Goal: Information Seeking & Learning: Learn about a topic

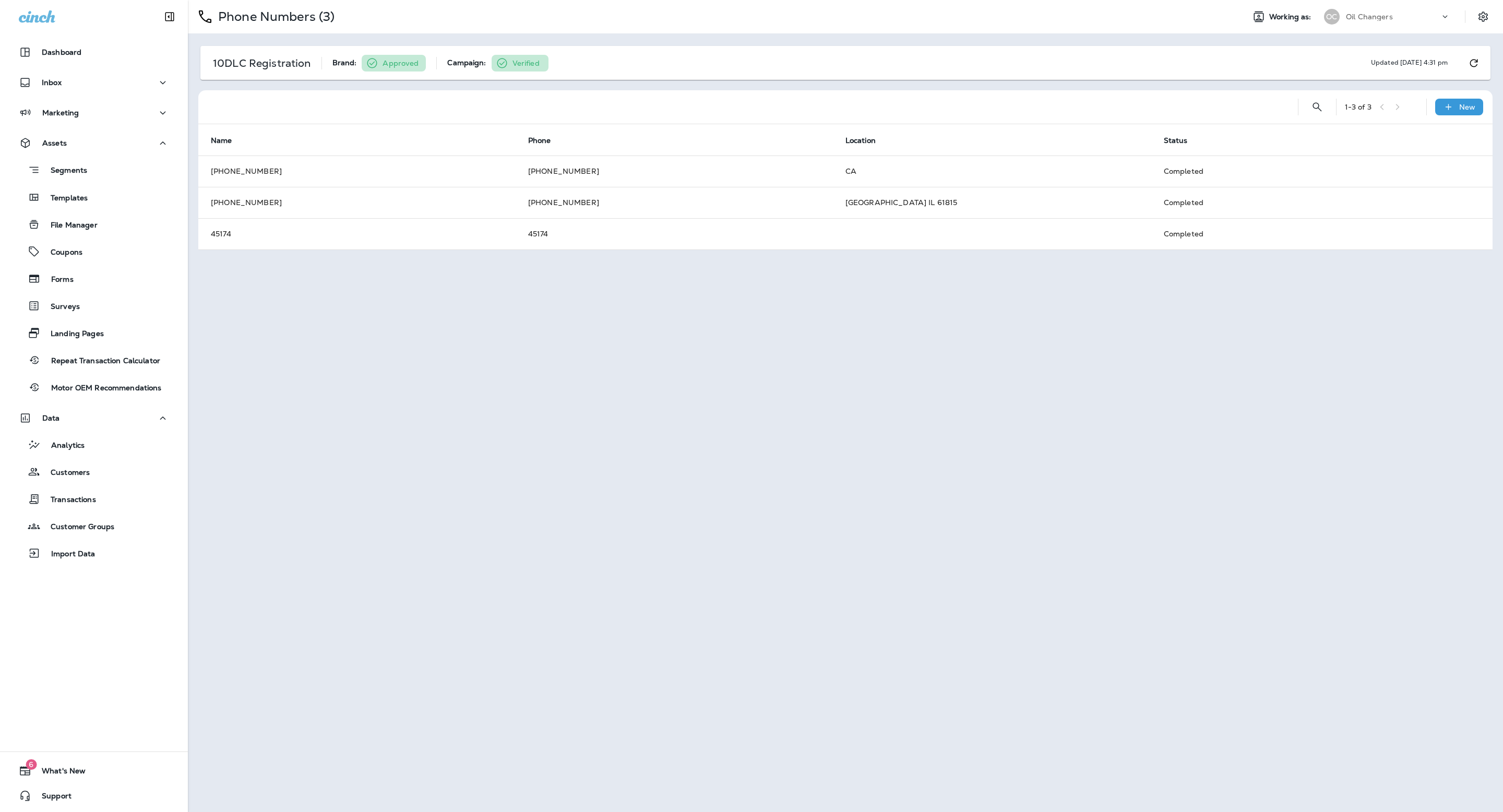
click at [1438, 22] on div "Oil Changers" at bounding box center [1393, 16] width 94 height 16
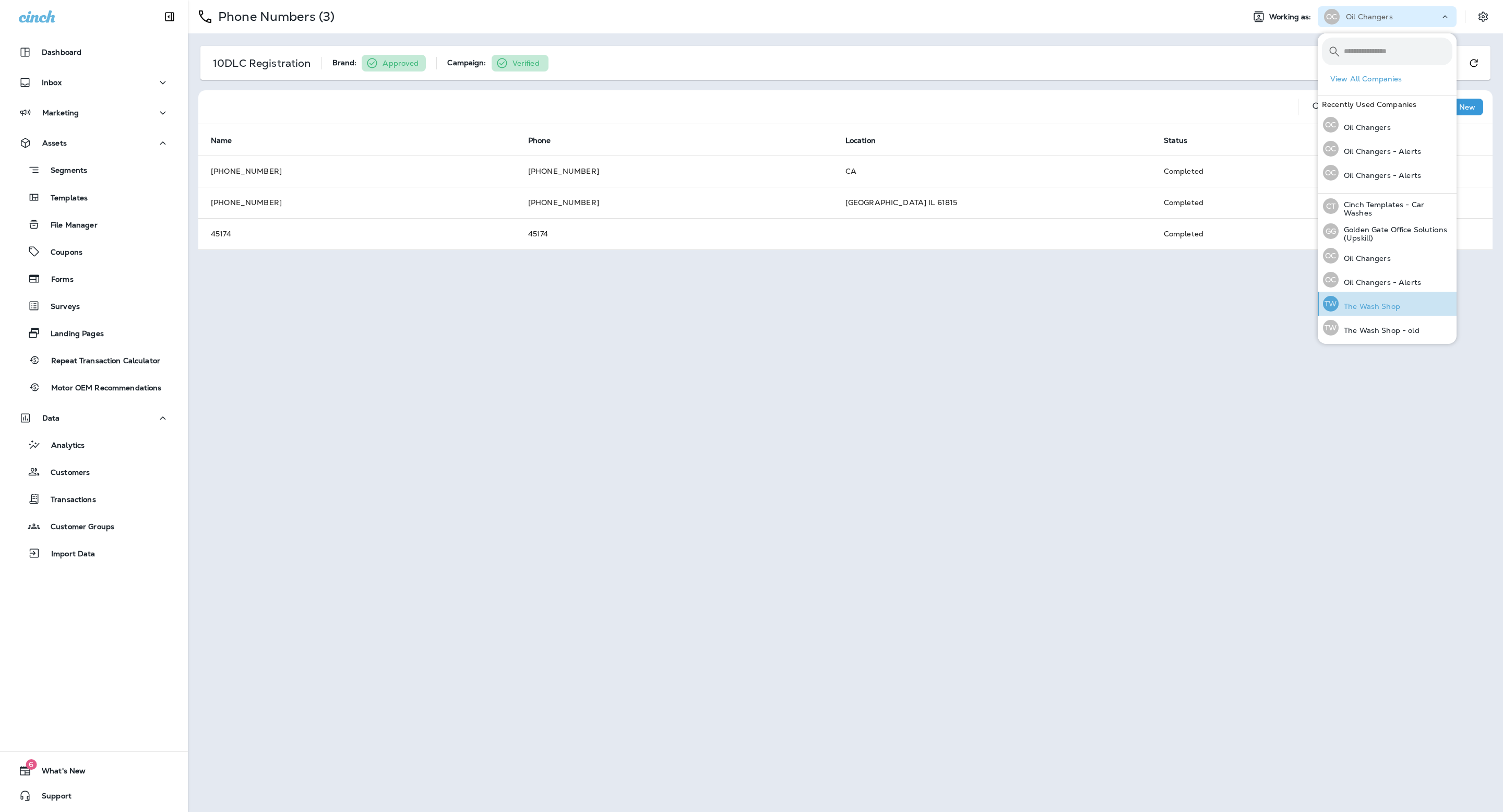
click at [1402, 303] on div "TW The Wash Shop" at bounding box center [1362, 303] width 86 height 24
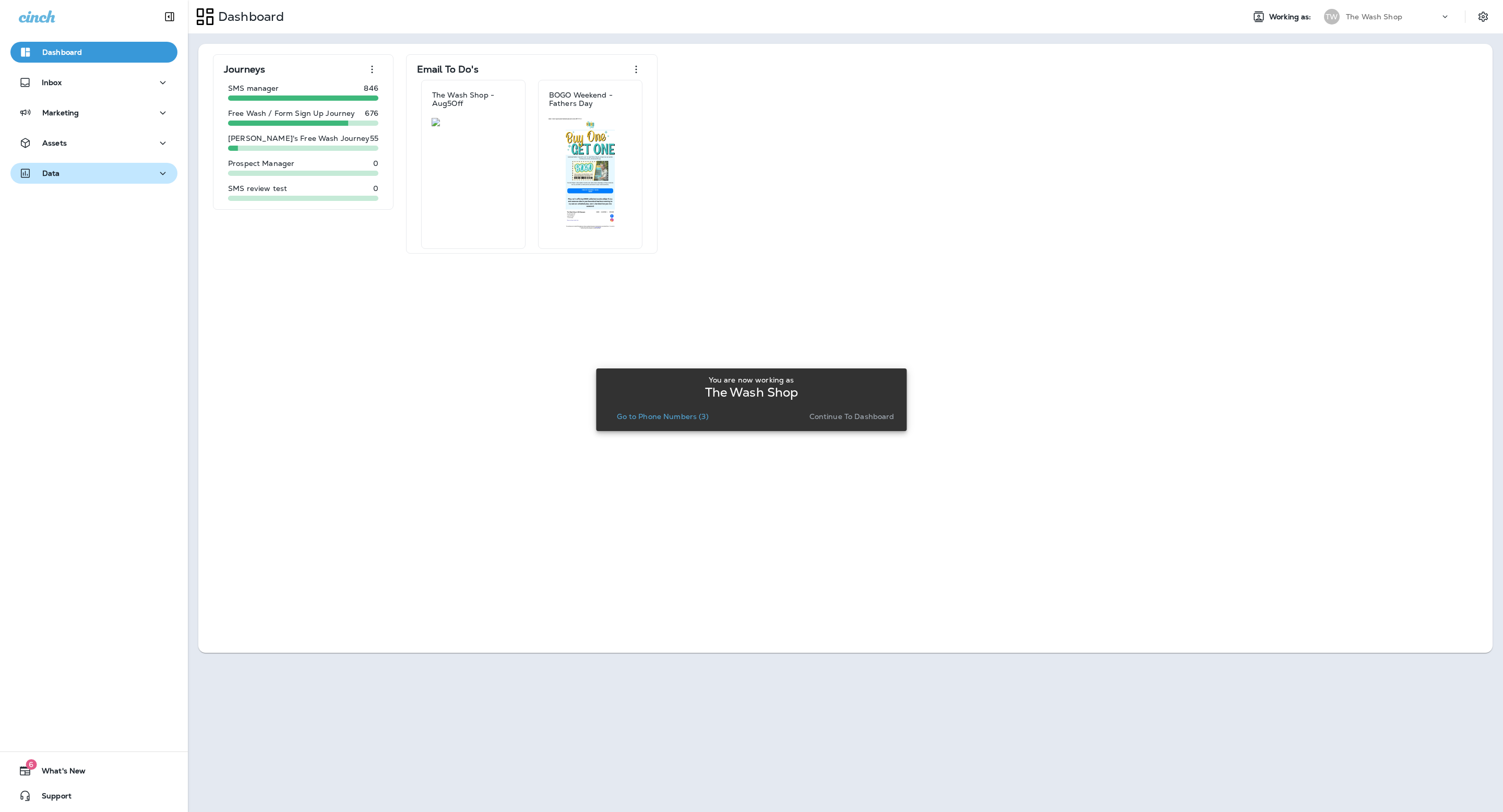
click at [79, 177] on div "Data" at bounding box center [94, 173] width 150 height 13
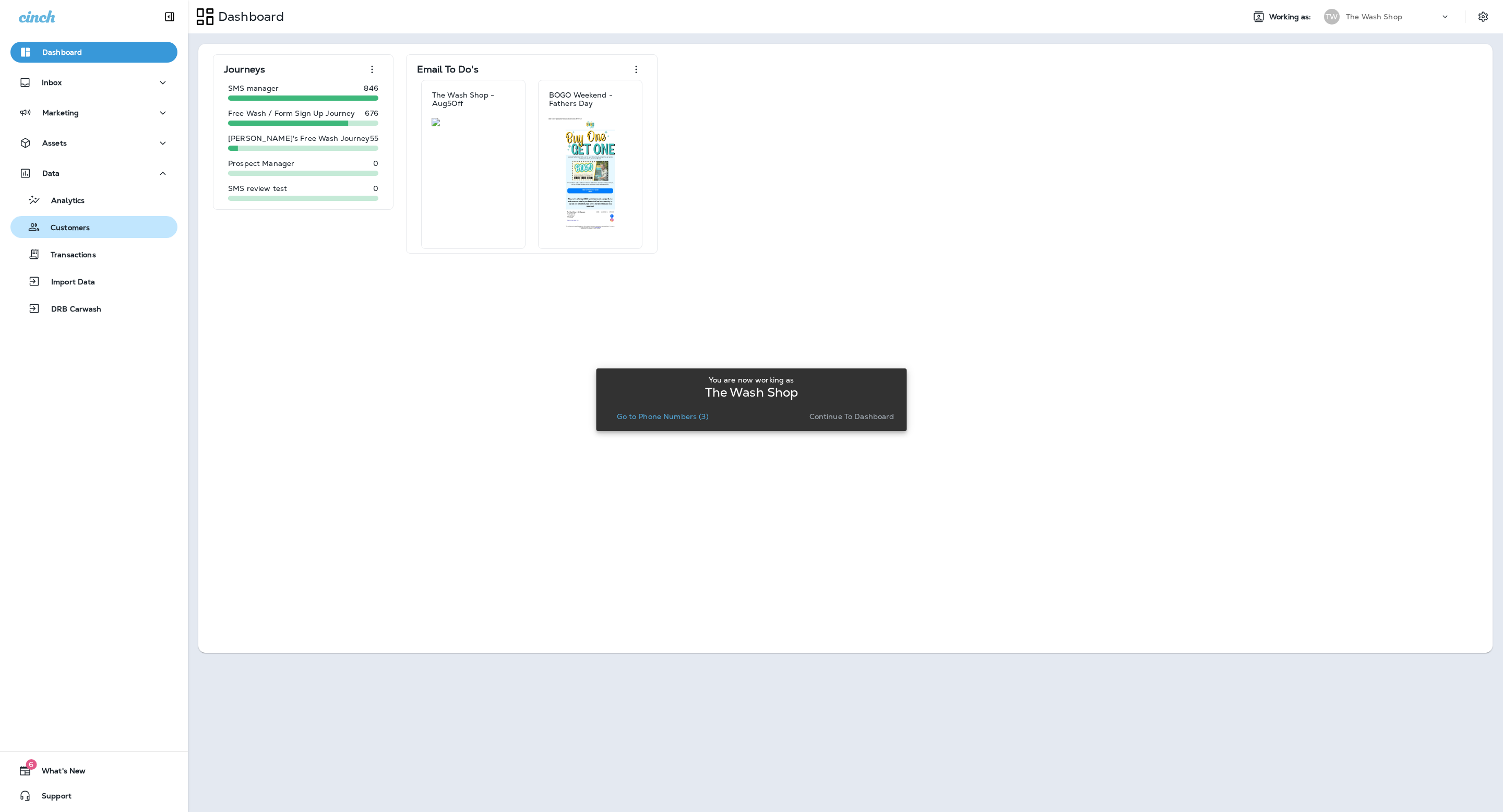
click at [80, 223] on p "Customers" at bounding box center [64, 228] width 49 height 10
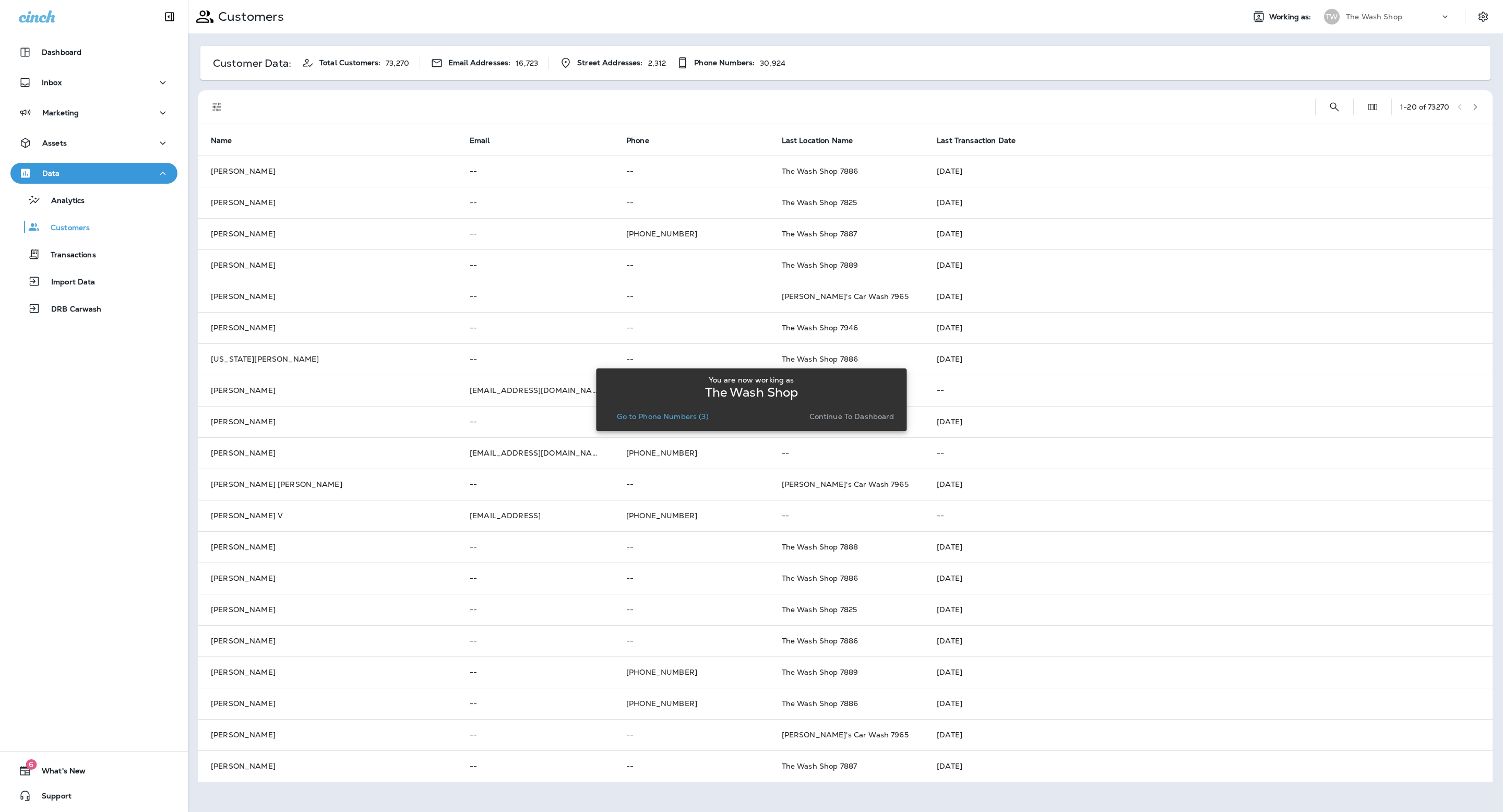
click at [1351, 103] on div "1 - 20 of 73270" at bounding box center [848, 106] width 1282 height 33
click at [1331, 108] on icon "Search Customers" at bounding box center [1335, 106] width 9 height 9
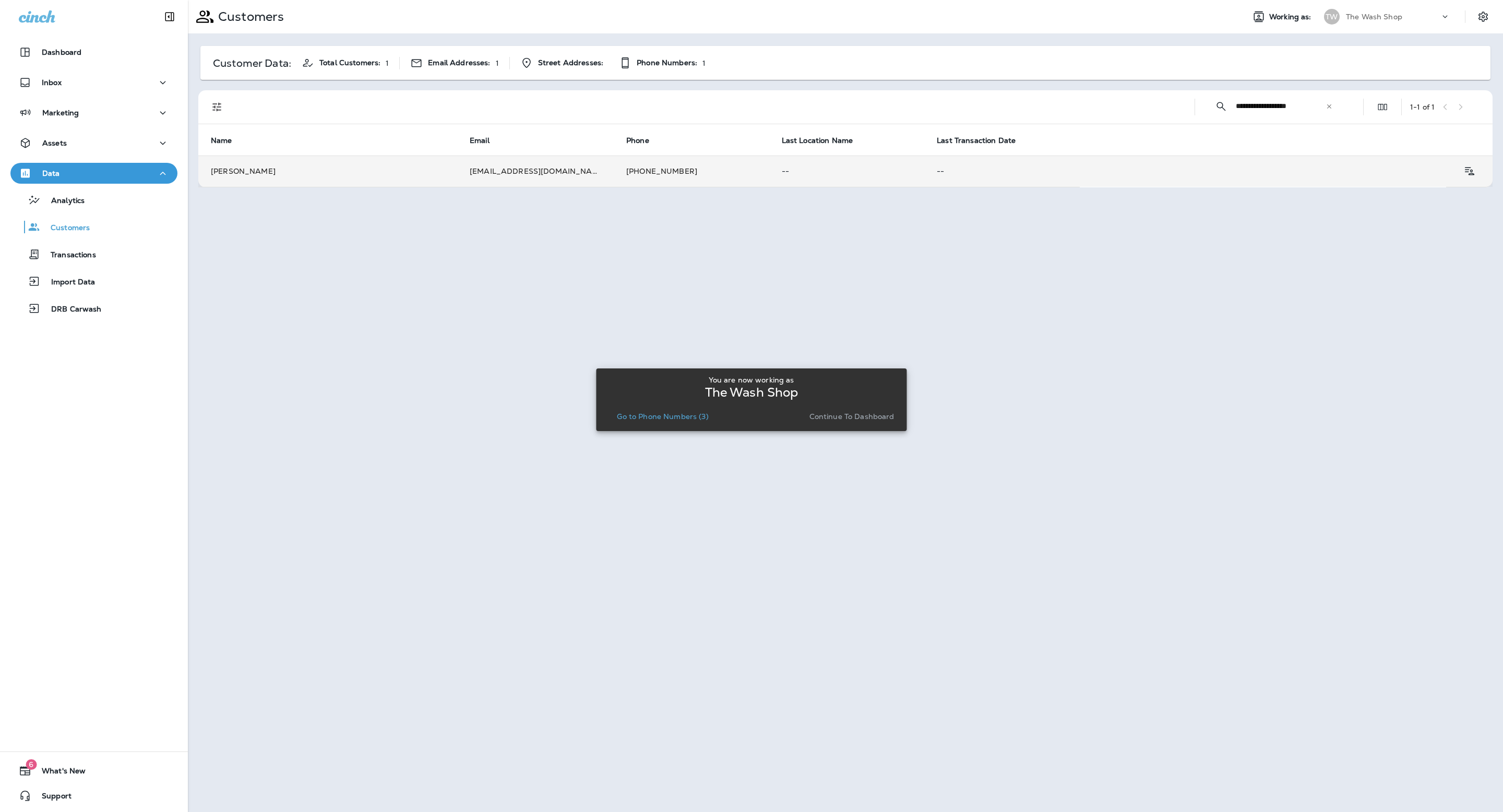
type input "**********"
click at [508, 174] on td "[EMAIL_ADDRESS][DOMAIN_NAME]" at bounding box center [535, 171] width 156 height 31
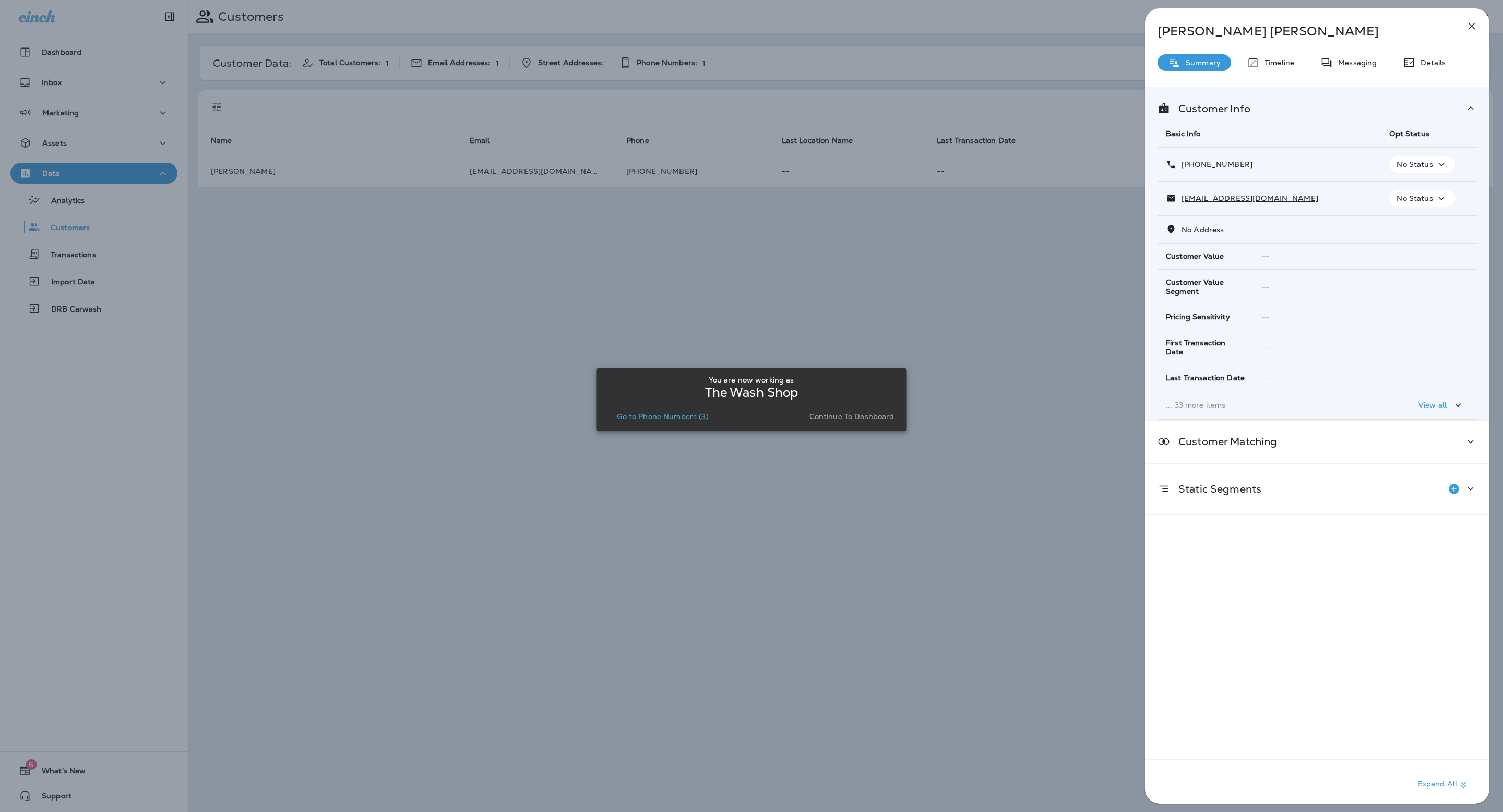
click at [1365, 76] on div "[PERSON_NAME] Summary Timeline Messaging Details Customer Info Basic Info Opt S…" at bounding box center [1317, 408] width 344 height 801
click at [1363, 70] on div "Messaging" at bounding box center [1349, 62] width 77 height 17
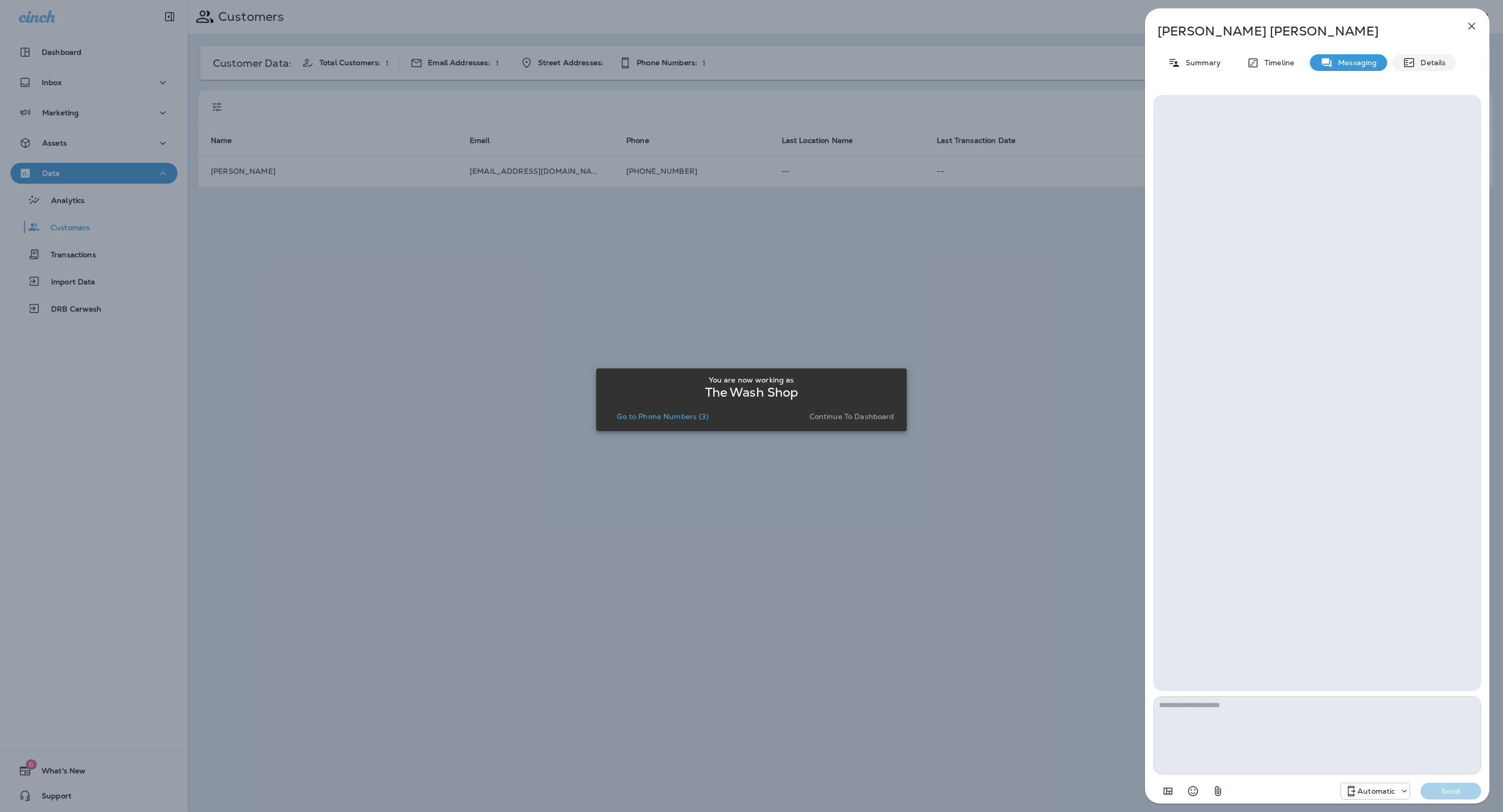
drag, startPoint x: 1440, startPoint y: 59, endPoint x: 1418, endPoint y: 64, distance: 22.6
click at [1440, 59] on p "Details" at bounding box center [1430, 62] width 30 height 8
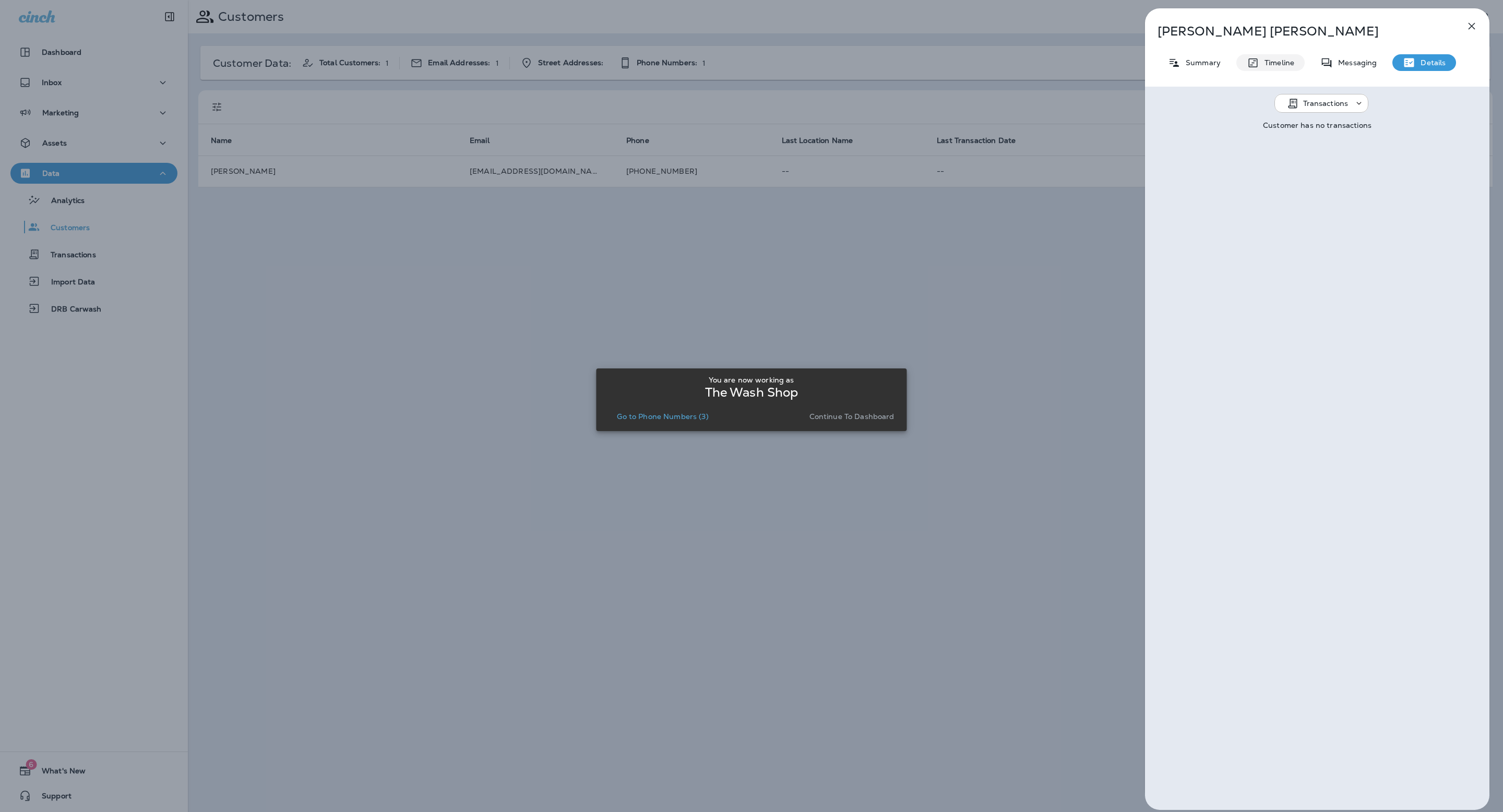
click at [1282, 67] on p "Timeline" at bounding box center [1277, 62] width 35 height 8
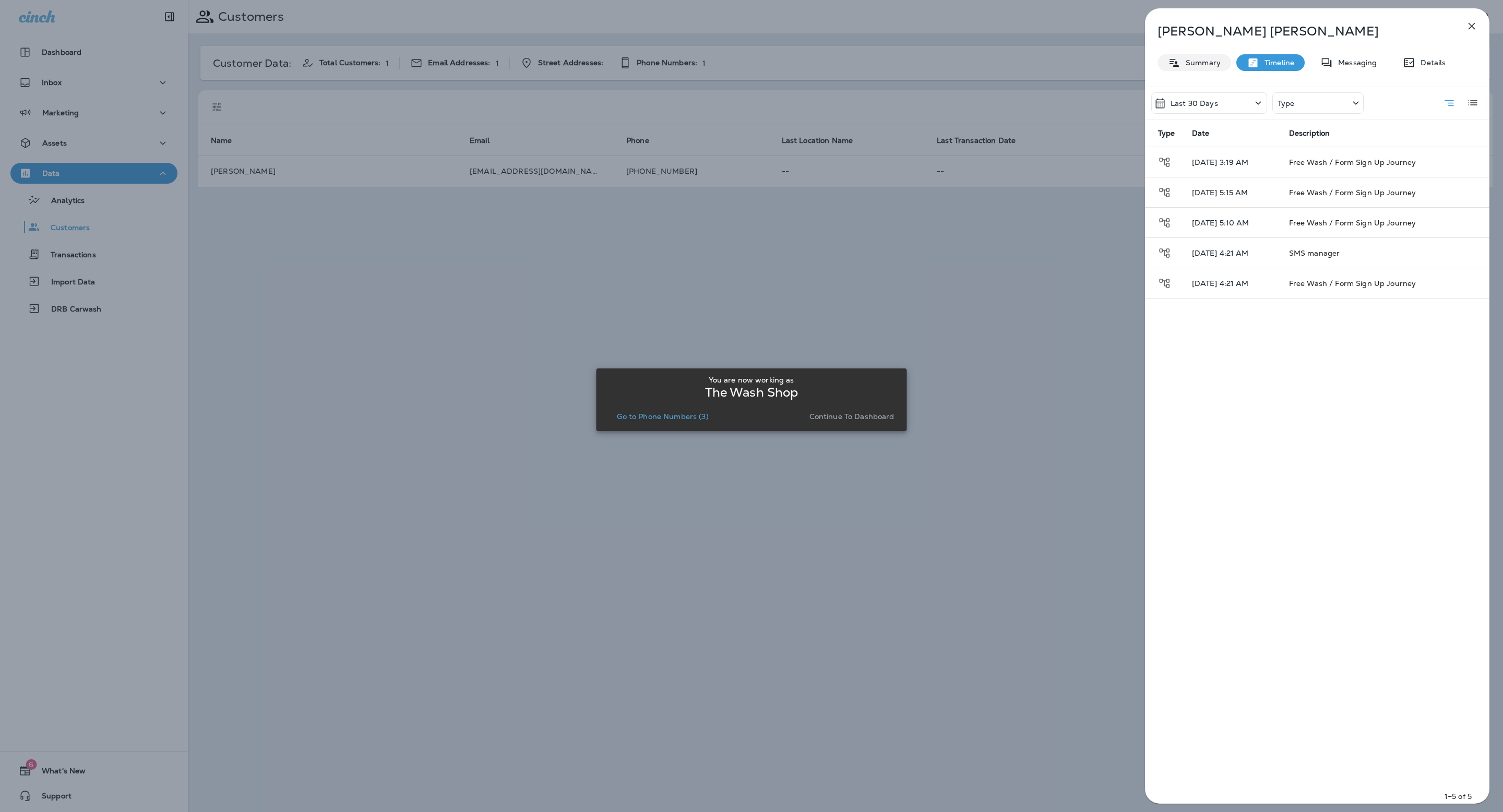
click at [1194, 63] on p "Summary" at bounding box center [1200, 62] width 40 height 8
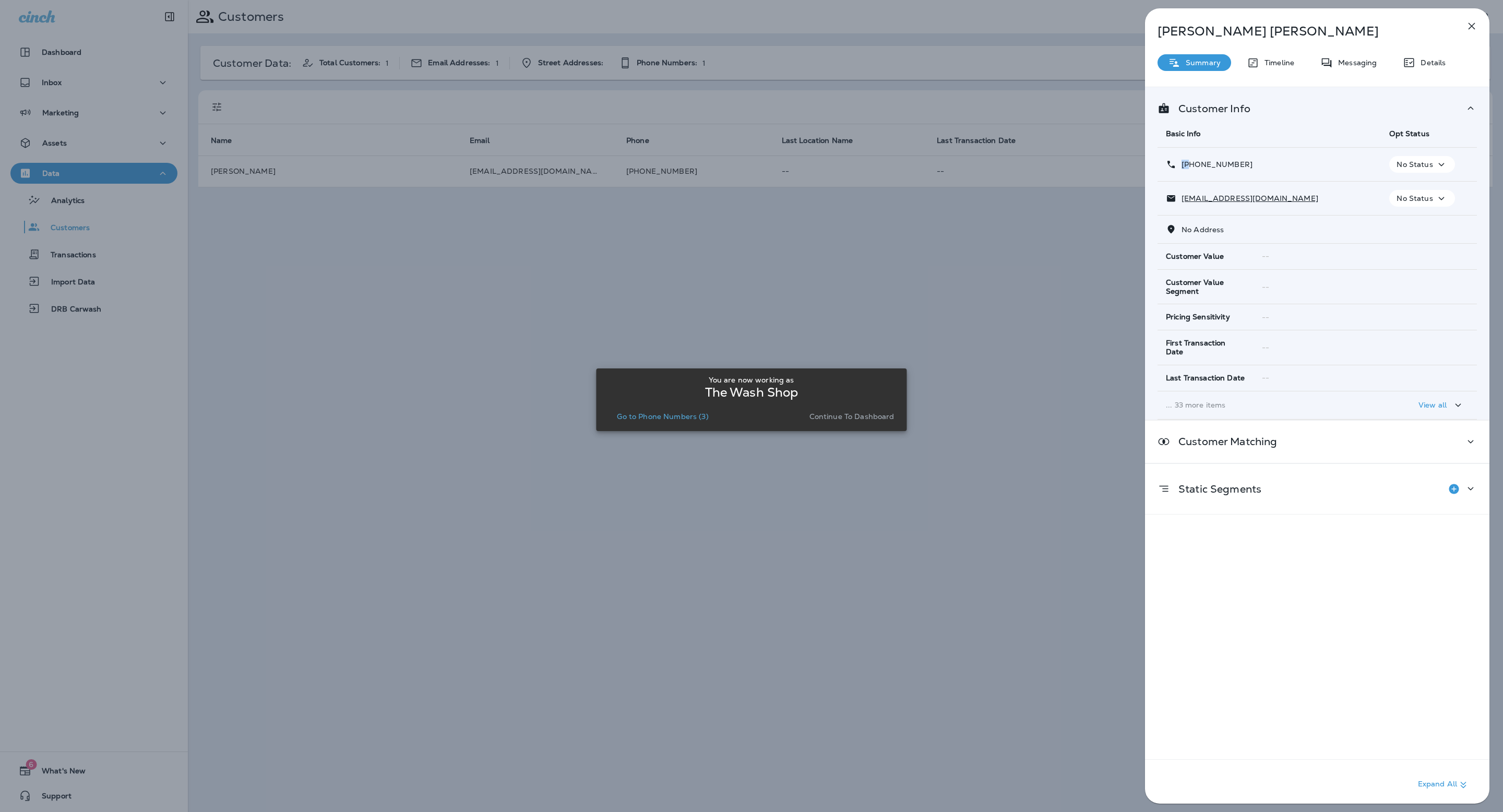
drag, startPoint x: 1247, startPoint y: 161, endPoint x: 1188, endPoint y: 167, distance: 59.3
click at [1188, 167] on div "[PHONE_NUMBER]" at bounding box center [1270, 164] width 207 height 11
drag, startPoint x: 1241, startPoint y: 167, endPoint x: 1178, endPoint y: 163, distance: 63.1
click at [1178, 164] on div "[PHONE_NUMBER]" at bounding box center [1270, 164] width 207 height 11
drag, startPoint x: 1178, startPoint y: 163, endPoint x: 1246, endPoint y: 163, distance: 68.0
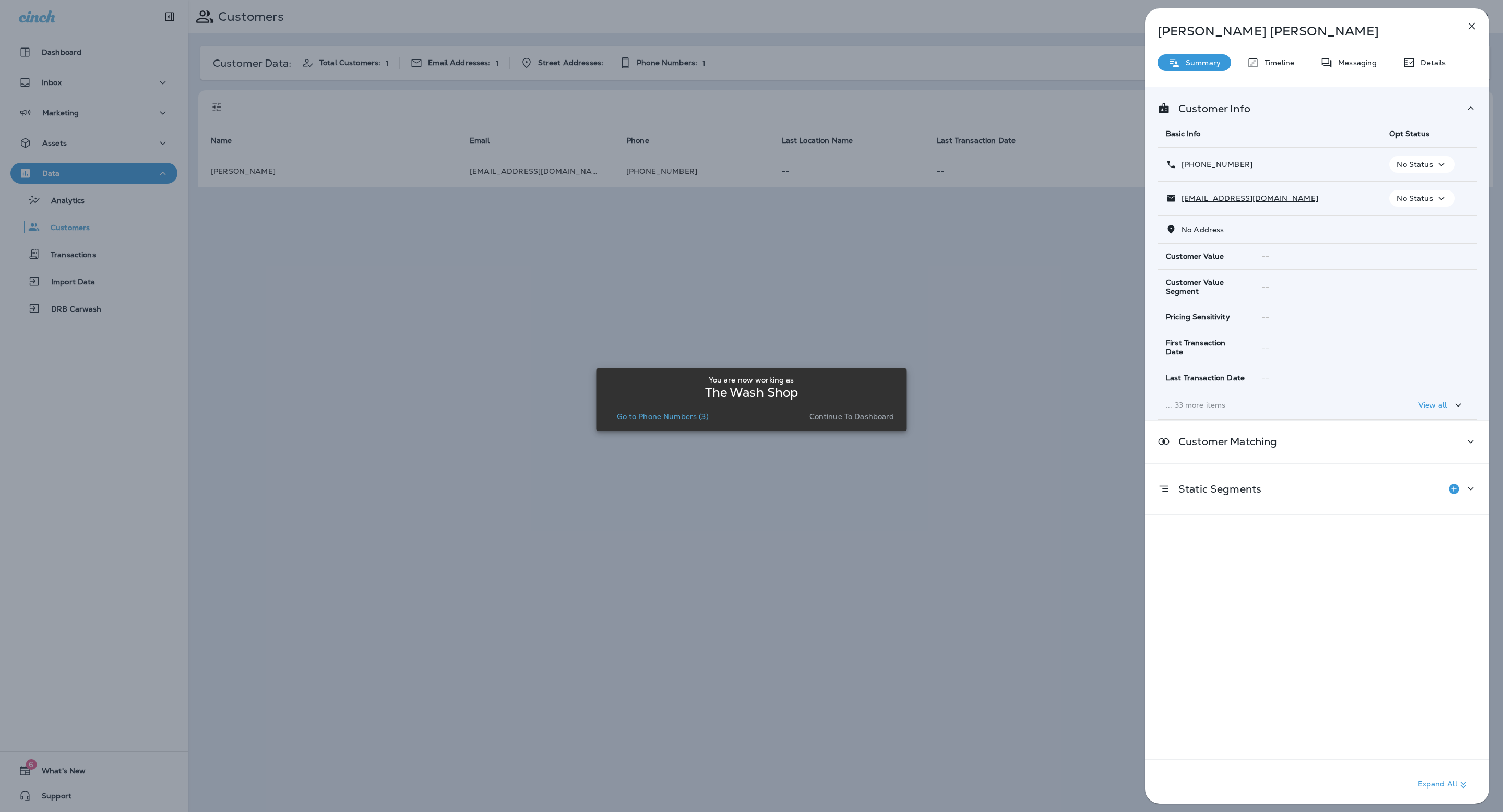
click at [1246, 163] on div "[PHONE_NUMBER]" at bounding box center [1270, 164] width 207 height 11
copy p "[PHONE_NUMBER]"
click at [1324, 469] on div "Static Segments" at bounding box center [1317, 489] width 344 height 50
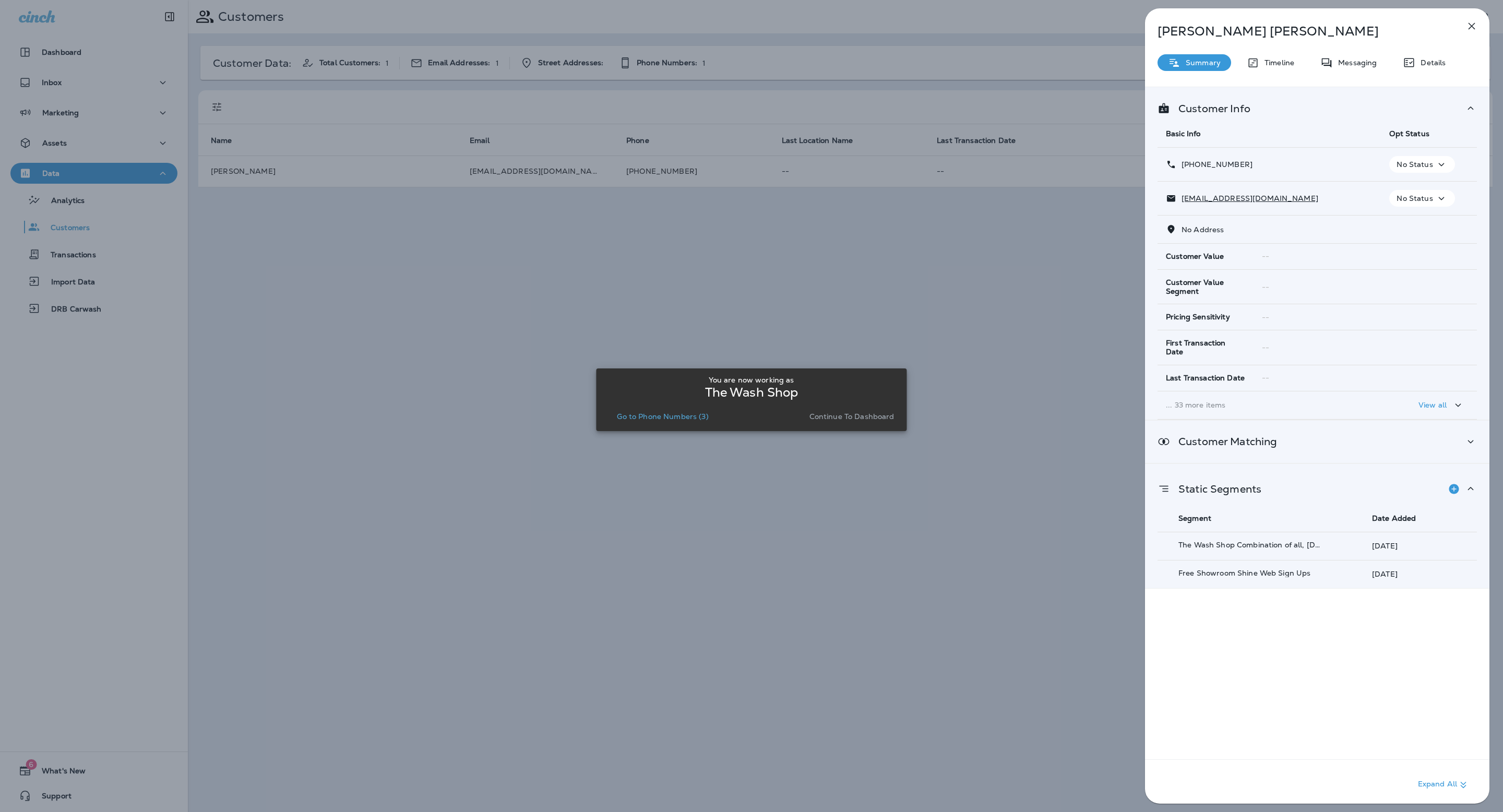
click at [1336, 437] on div "Customer Matching" at bounding box center [1317, 441] width 319 height 13
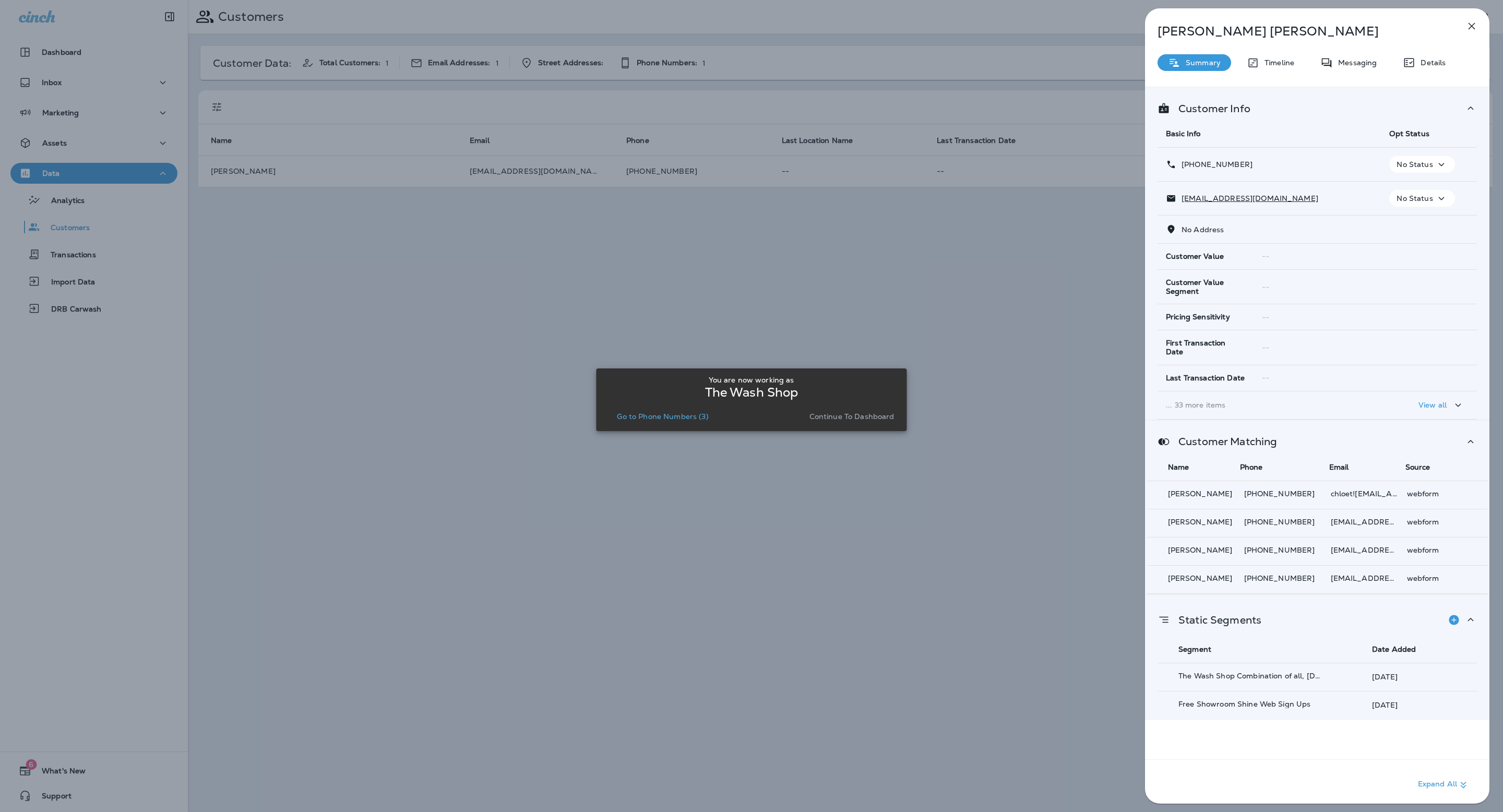
click at [1439, 55] on div "Details" at bounding box center [1425, 62] width 64 height 17
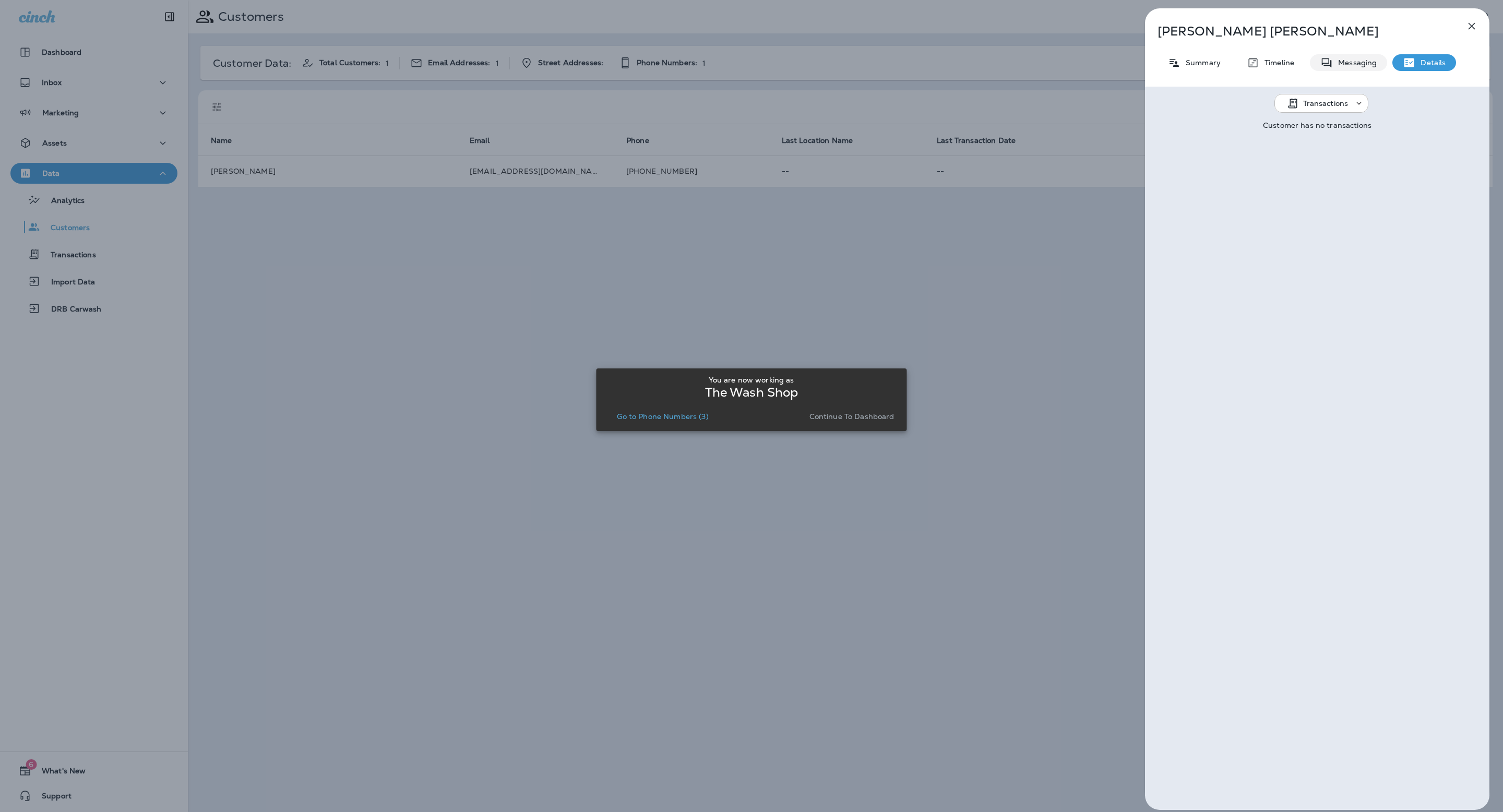
click at [1372, 58] on p "Messaging" at bounding box center [1355, 62] width 44 height 8
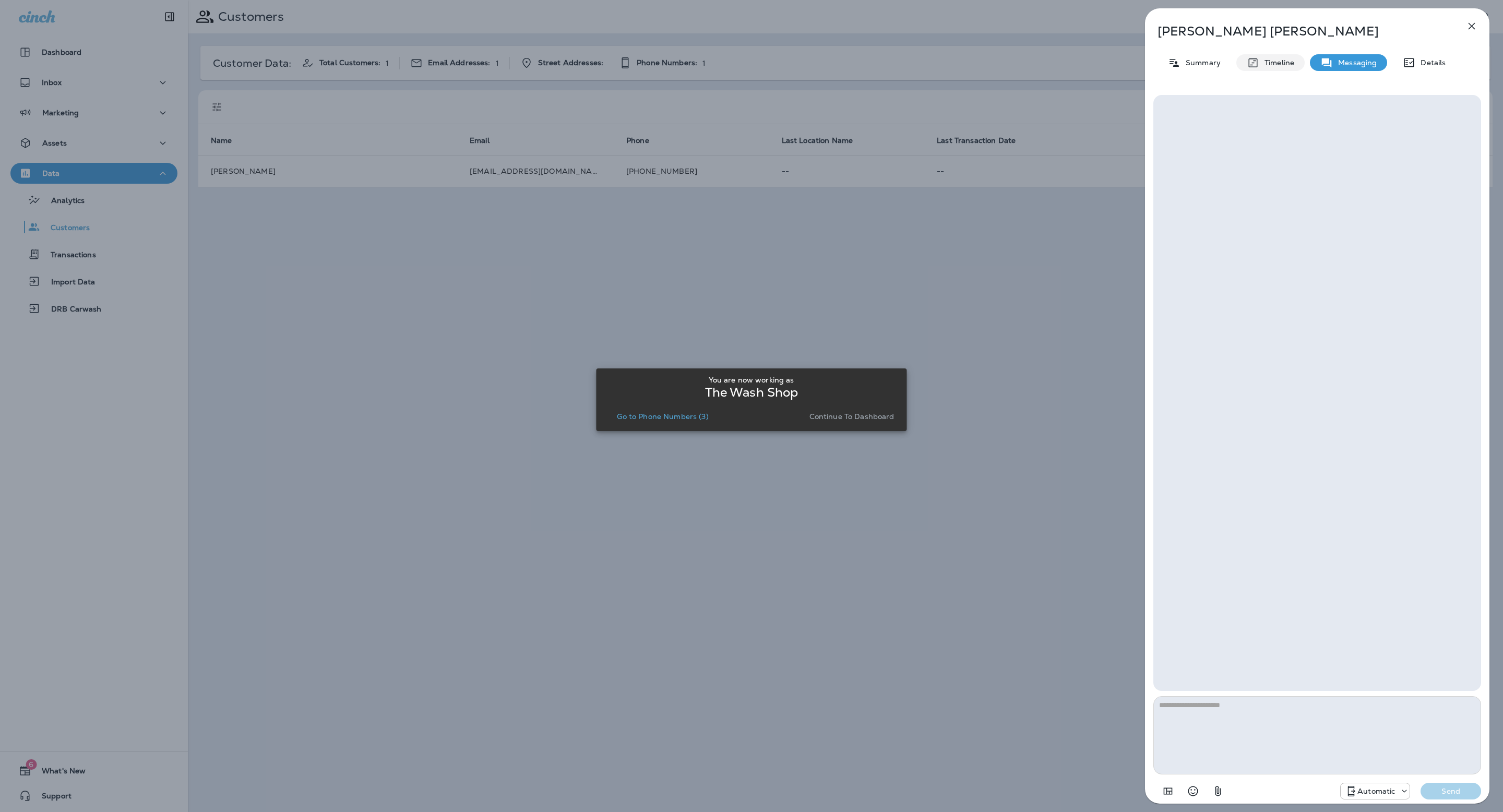
click at [1280, 68] on div "Timeline" at bounding box center [1270, 62] width 68 height 17
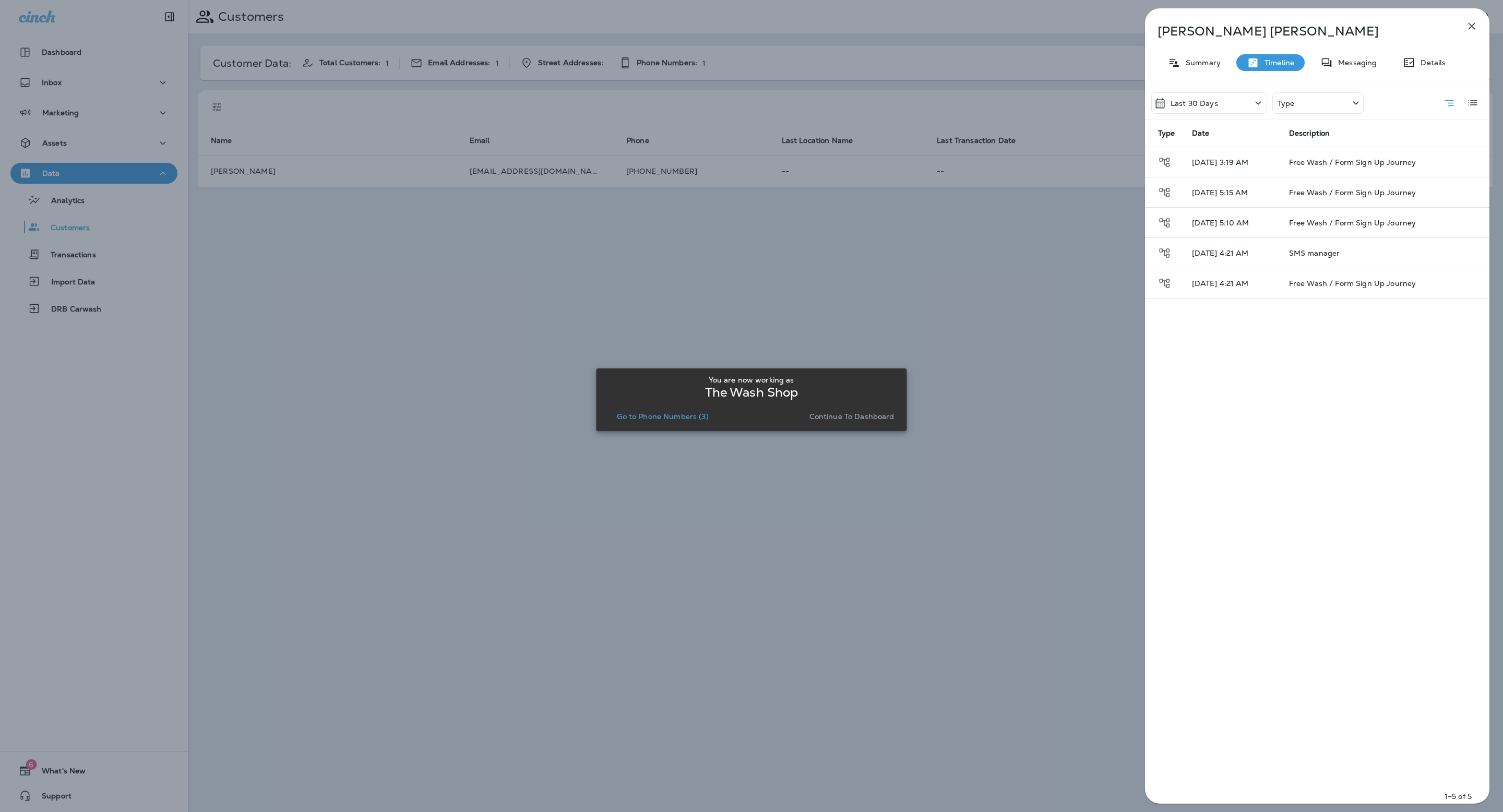
click at [314, 335] on div "[PERSON_NAME] Summary Timeline Messaging Details Last 30 Days Type Type Date De…" at bounding box center [752, 406] width 1503 height 812
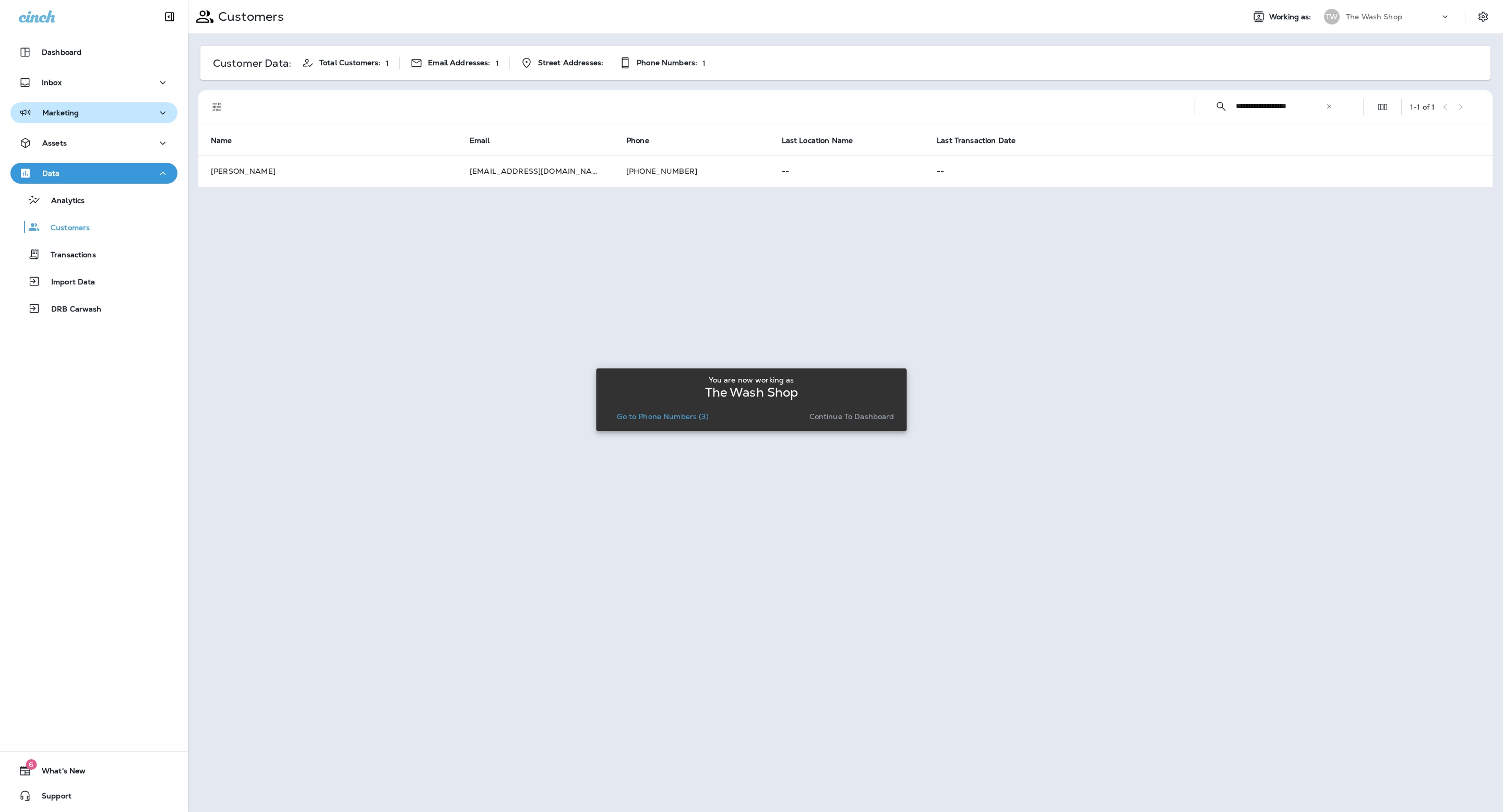
drag, startPoint x: 86, startPoint y: 112, endPoint x: 87, endPoint y: 118, distance: 6.1
click at [86, 112] on div "Marketing" at bounding box center [94, 112] width 150 height 13
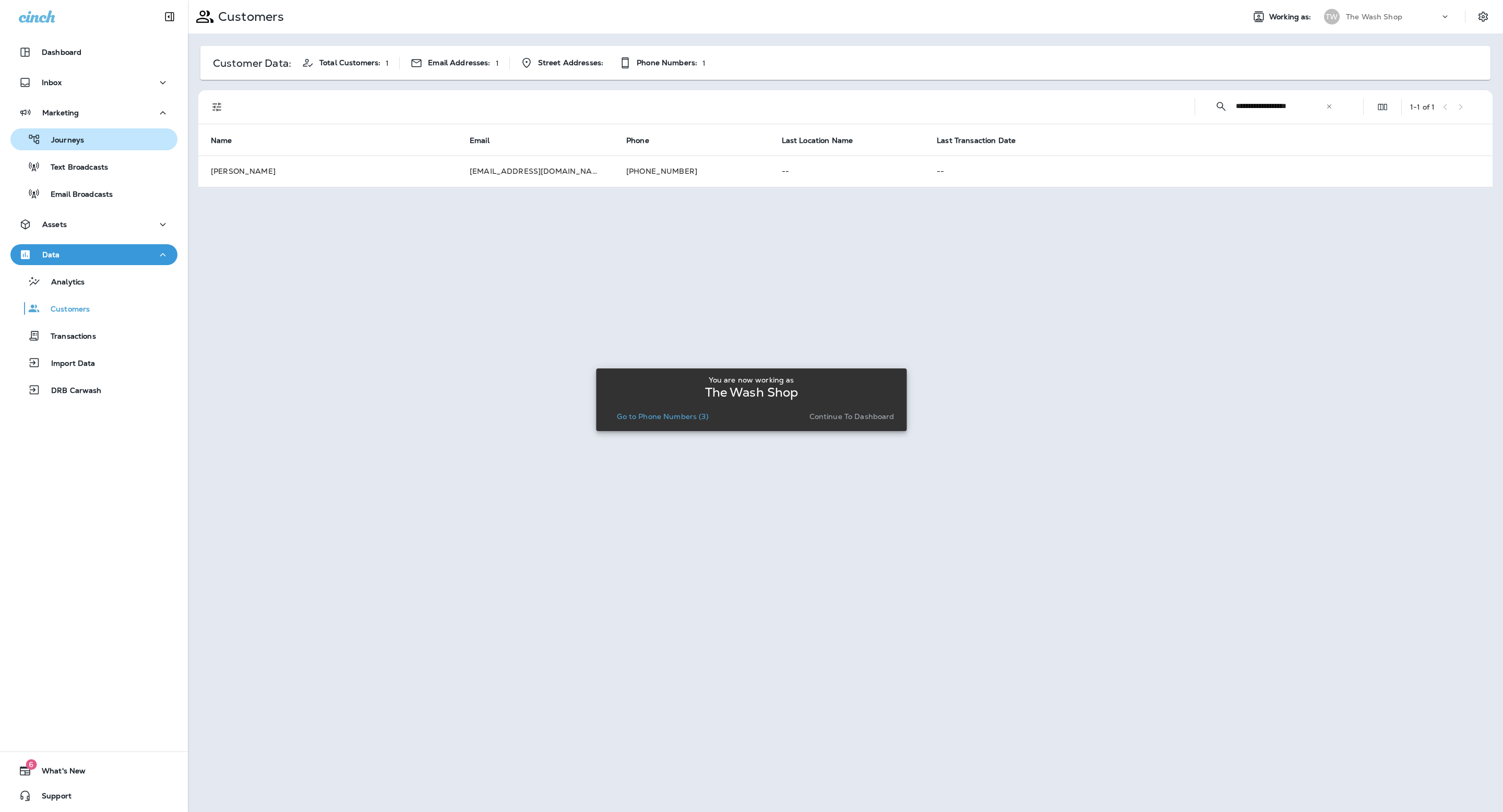
click at [89, 135] on div "Journeys" at bounding box center [94, 139] width 159 height 16
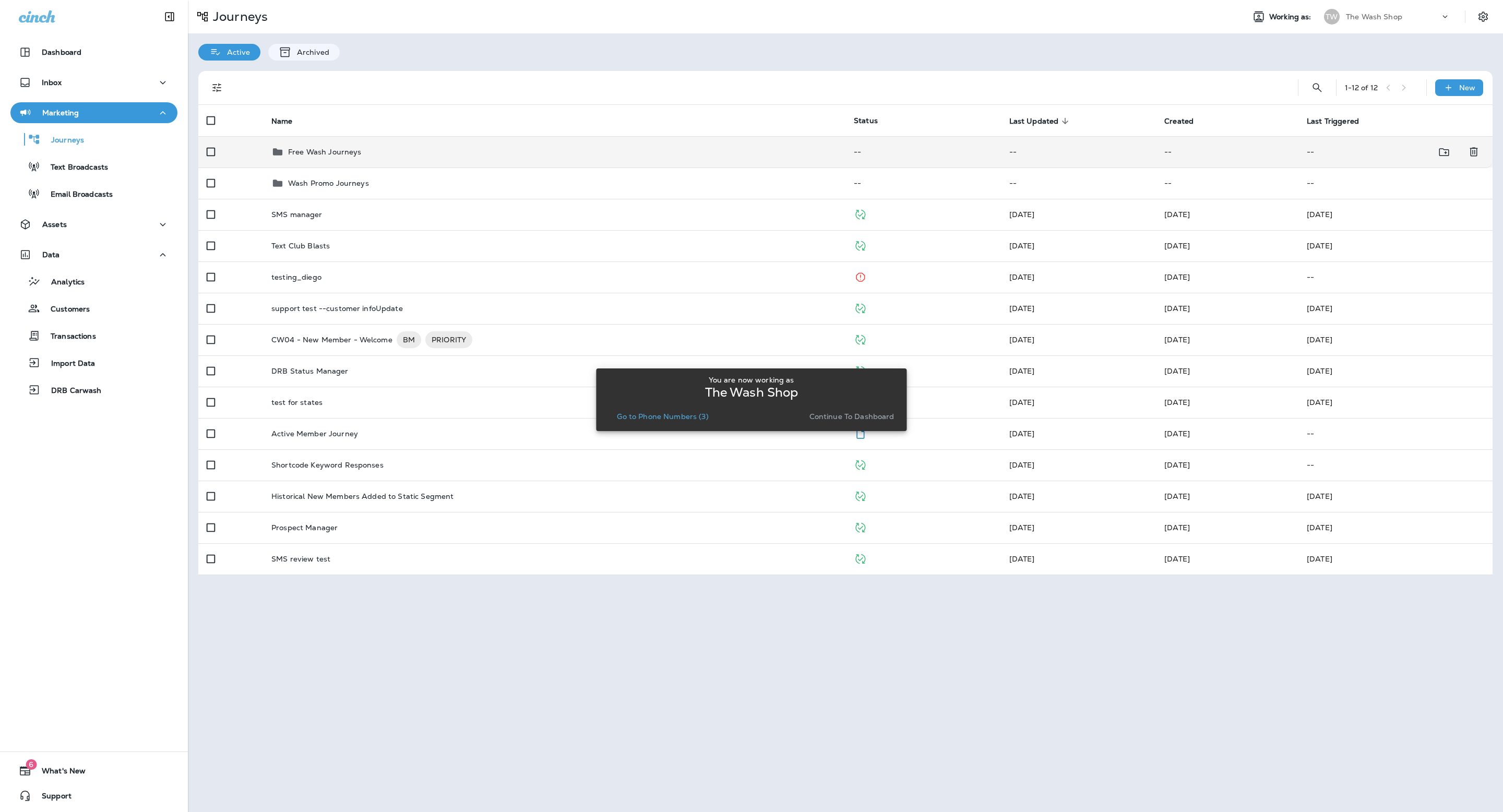
click at [365, 140] on td "Free Wash Journeys" at bounding box center [554, 151] width 582 height 31
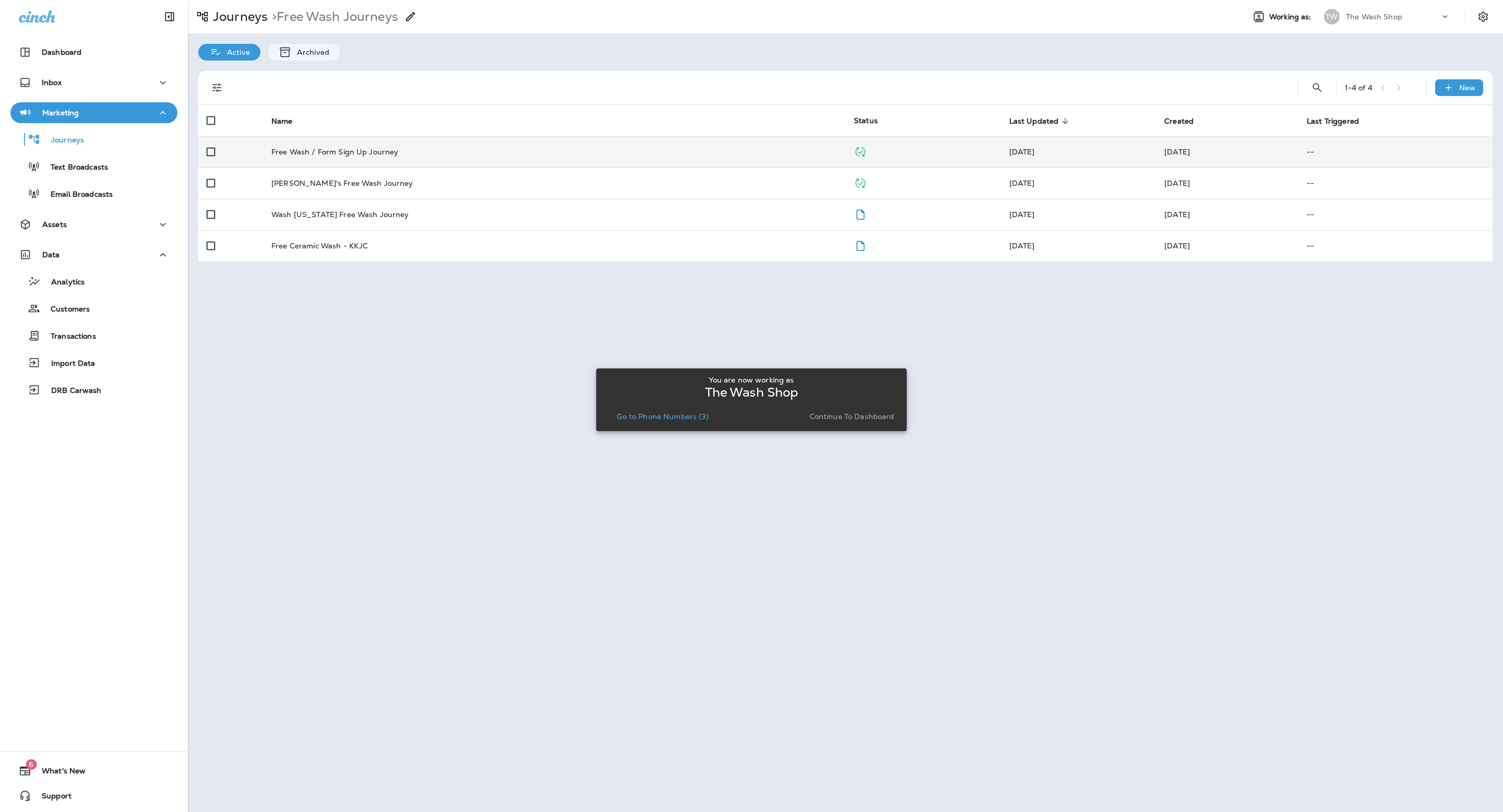
click at [365, 141] on td "Free Wash / Form Sign Up Journey" at bounding box center [554, 151] width 582 height 31
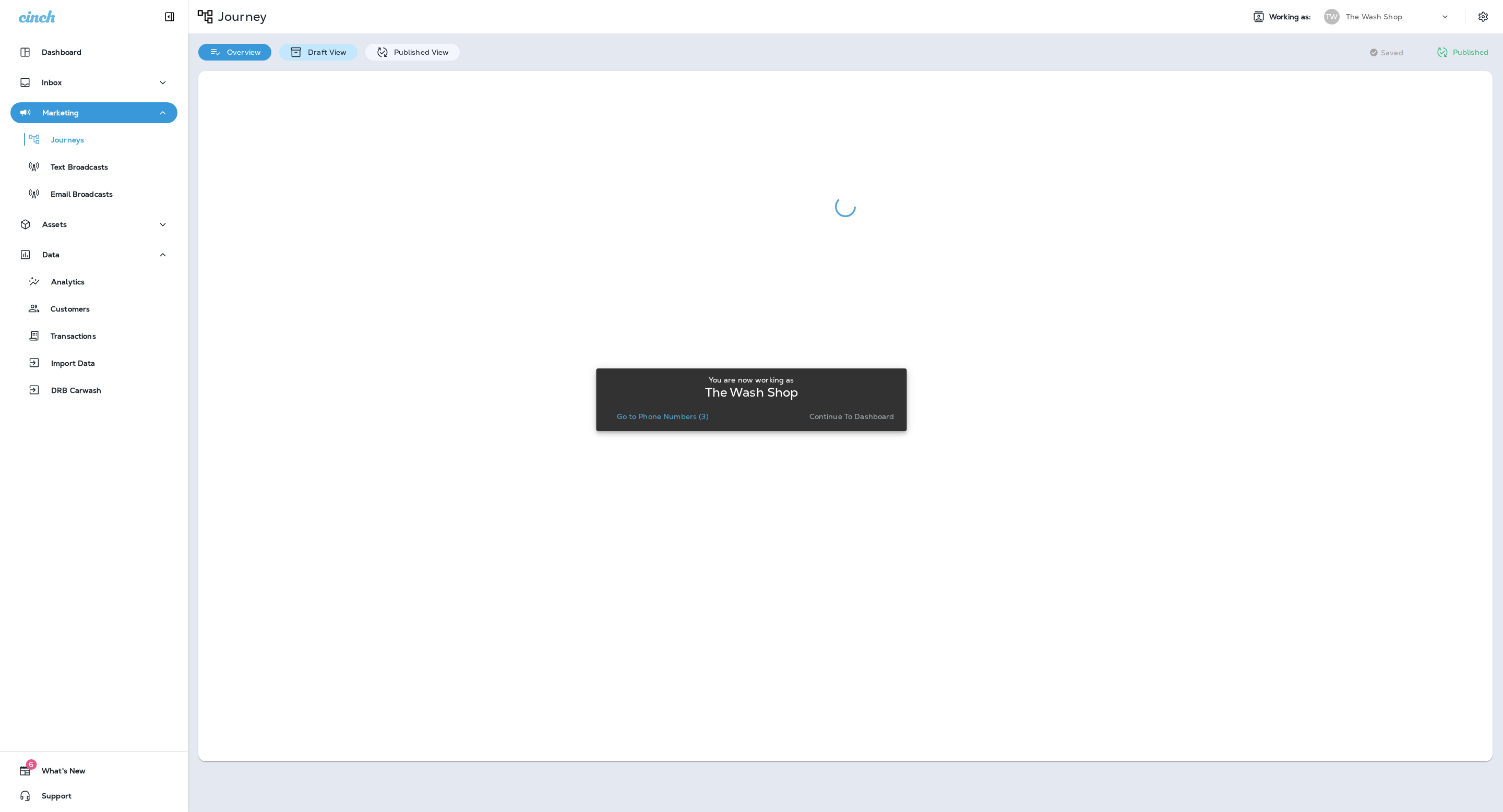
click at [329, 57] on div "Draft View" at bounding box center [318, 52] width 78 height 17
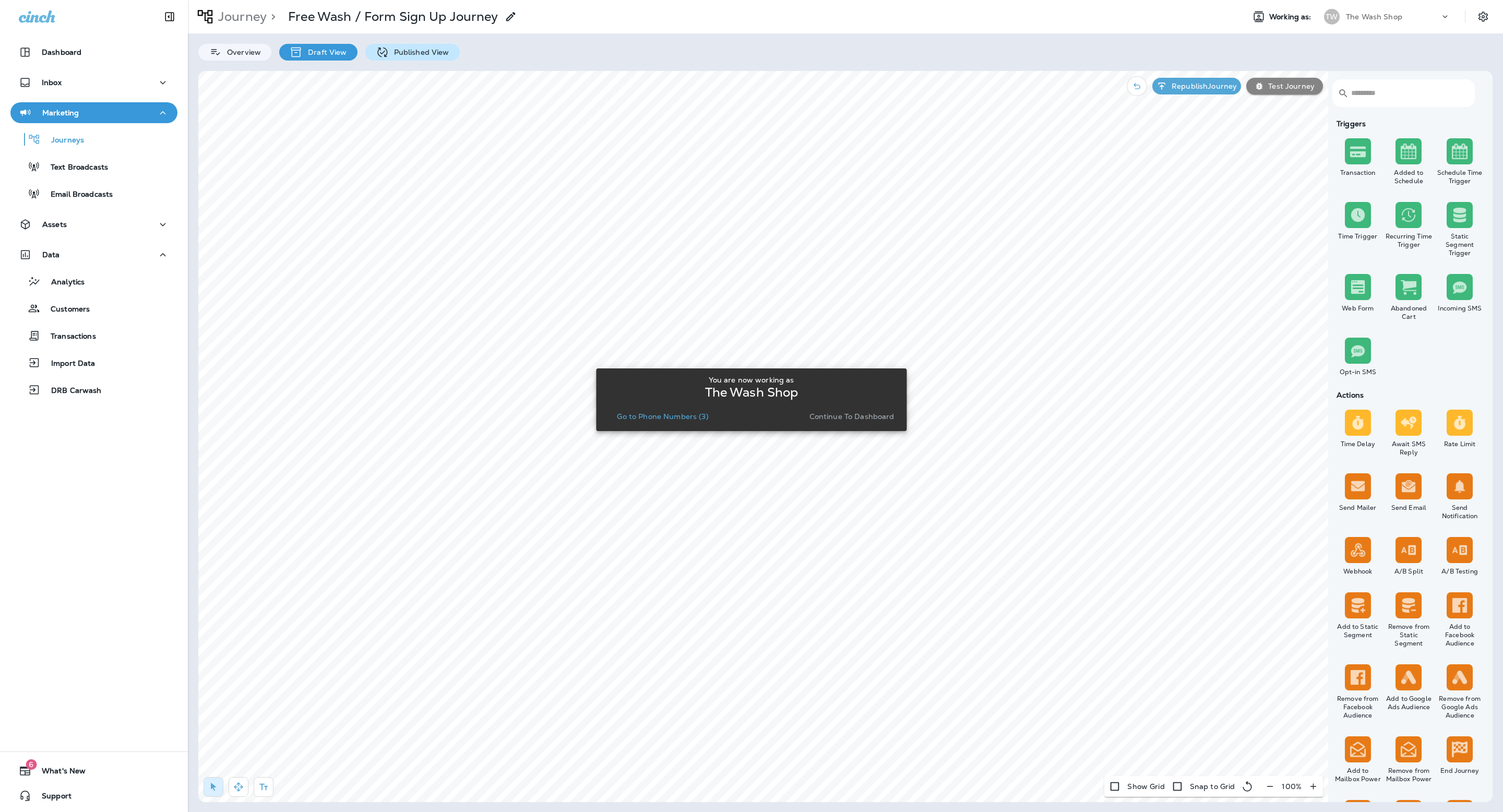
click at [422, 55] on p "Published View" at bounding box center [419, 52] width 61 height 8
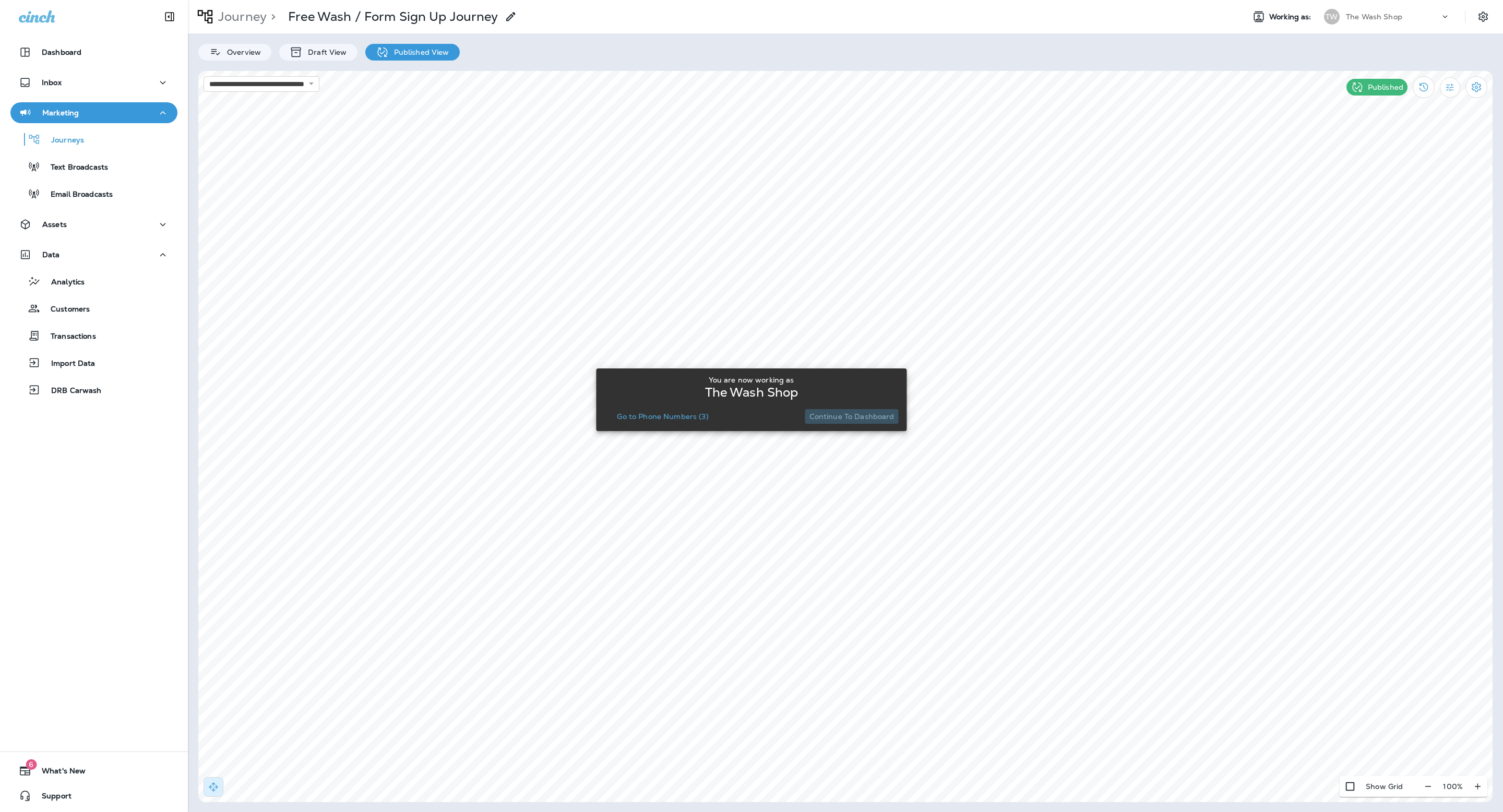
click at [881, 416] on p "Continue to Dashboard" at bounding box center [852, 416] width 85 height 8
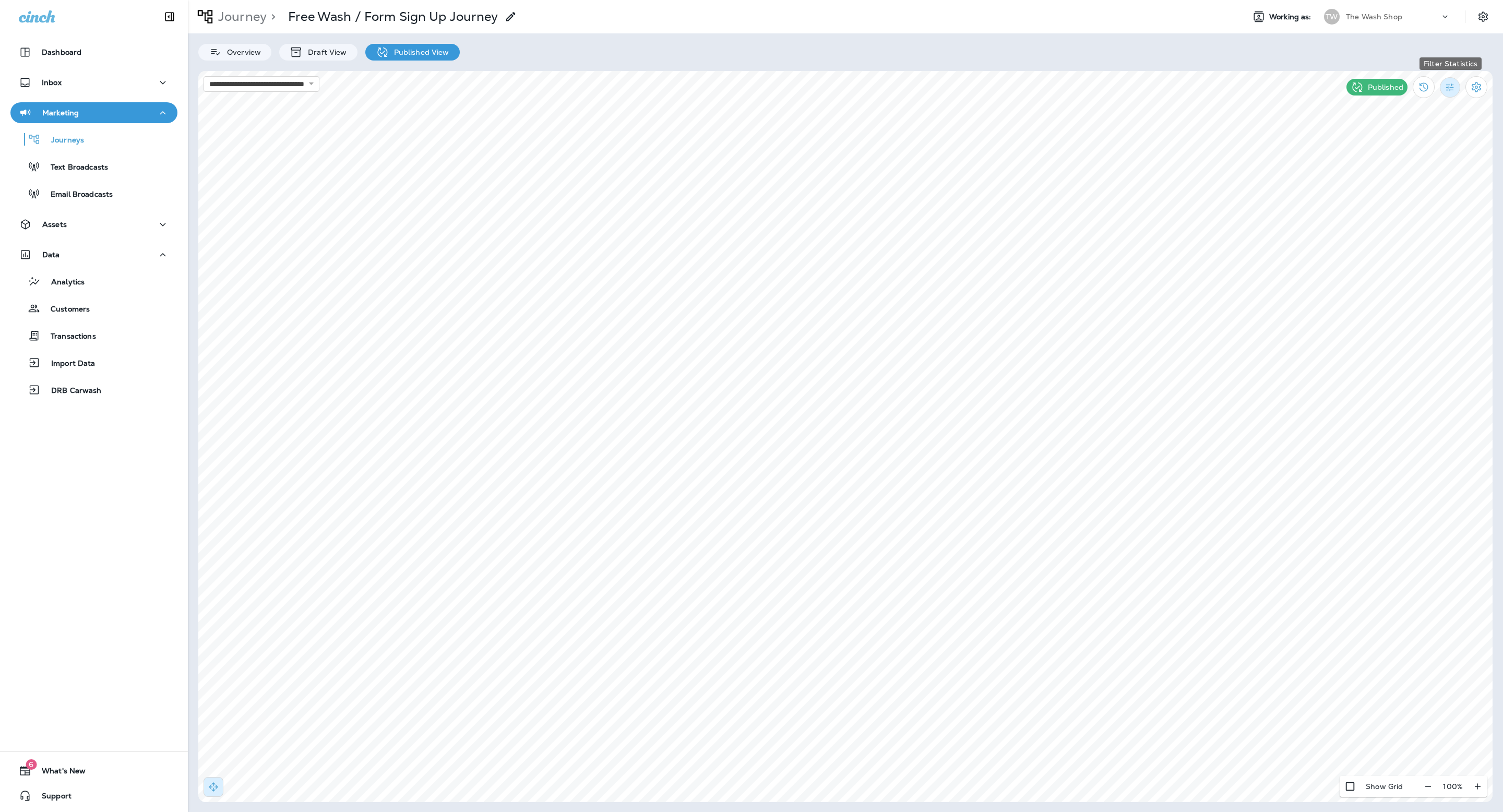
click at [1451, 95] on button "Filter Statistics" at bounding box center [1450, 87] width 20 height 20
click at [1406, 141] on p "24 Hours" at bounding box center [1395, 136] width 33 height 8
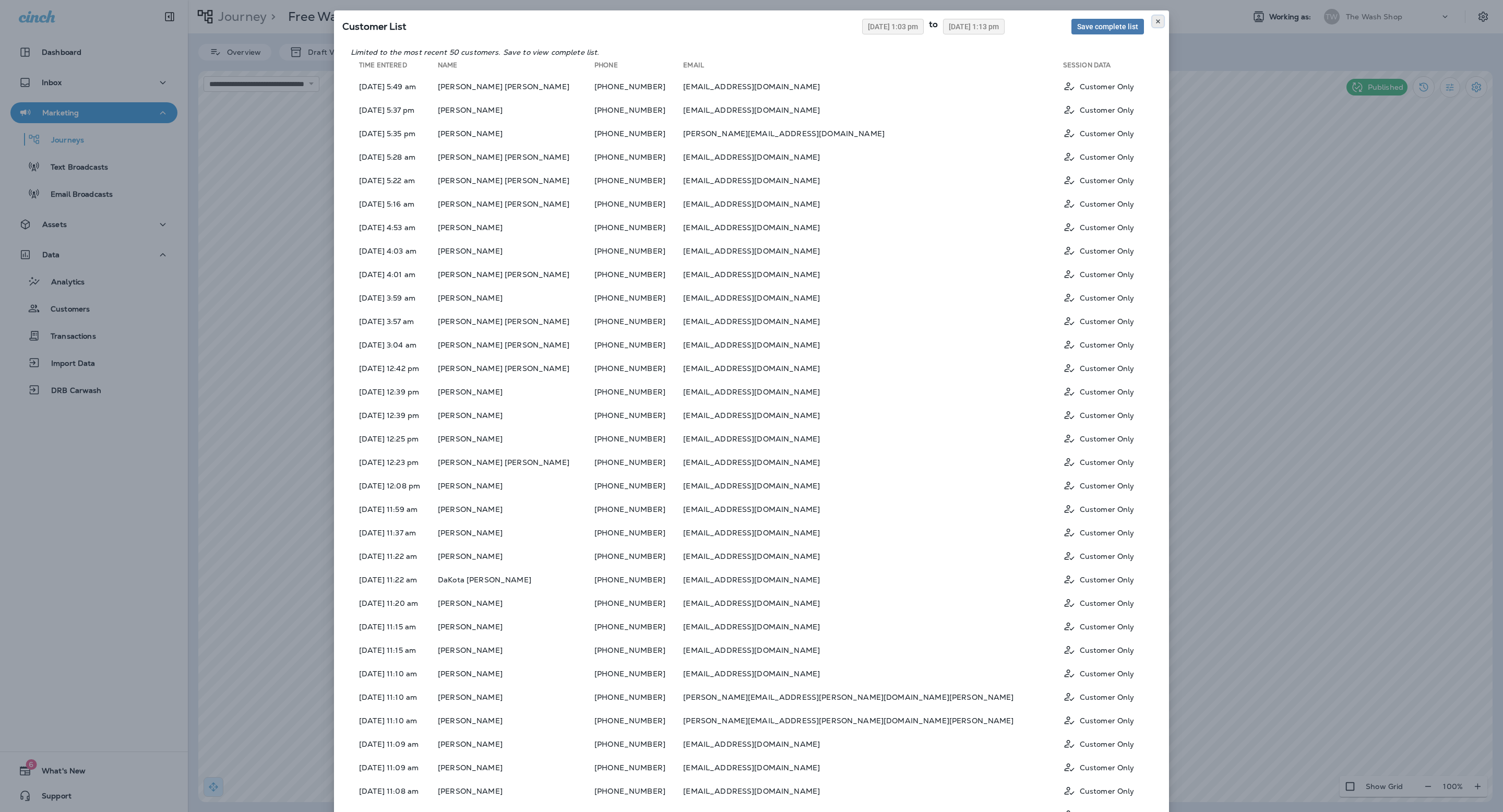
click at [1161, 18] on icon at bounding box center [1157, 21] width 6 height 6
